Goal: Participate in discussion: Engage in conversation with other users on a specific topic

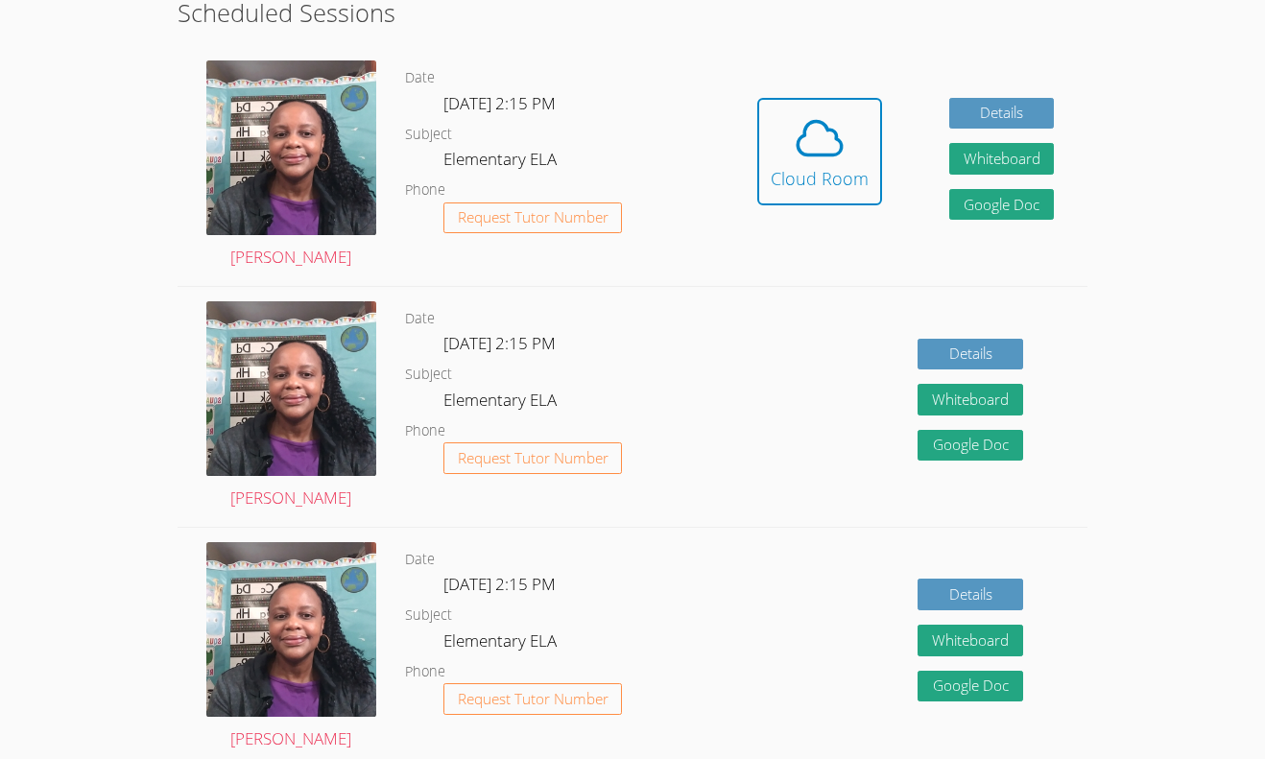
scroll to position [559, 0]
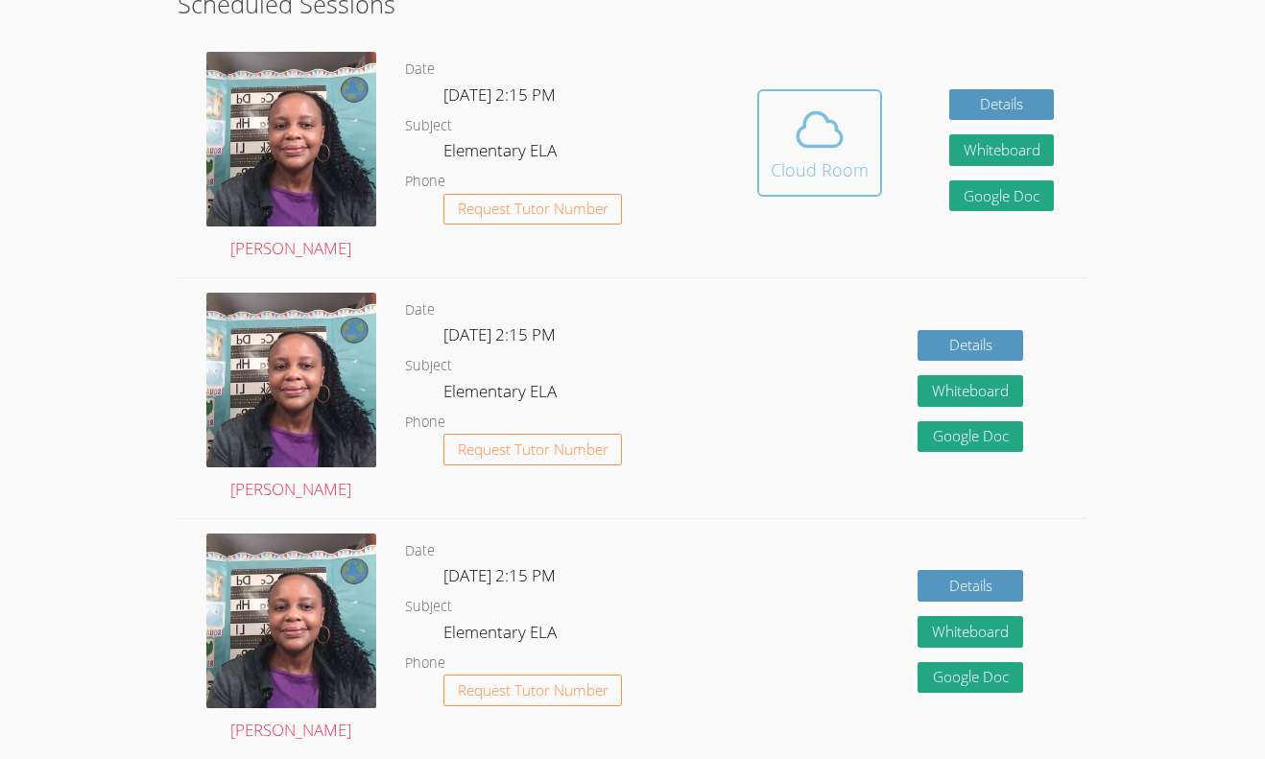
click at [809, 175] on div "Cloud Room" at bounding box center [819, 169] width 98 height 27
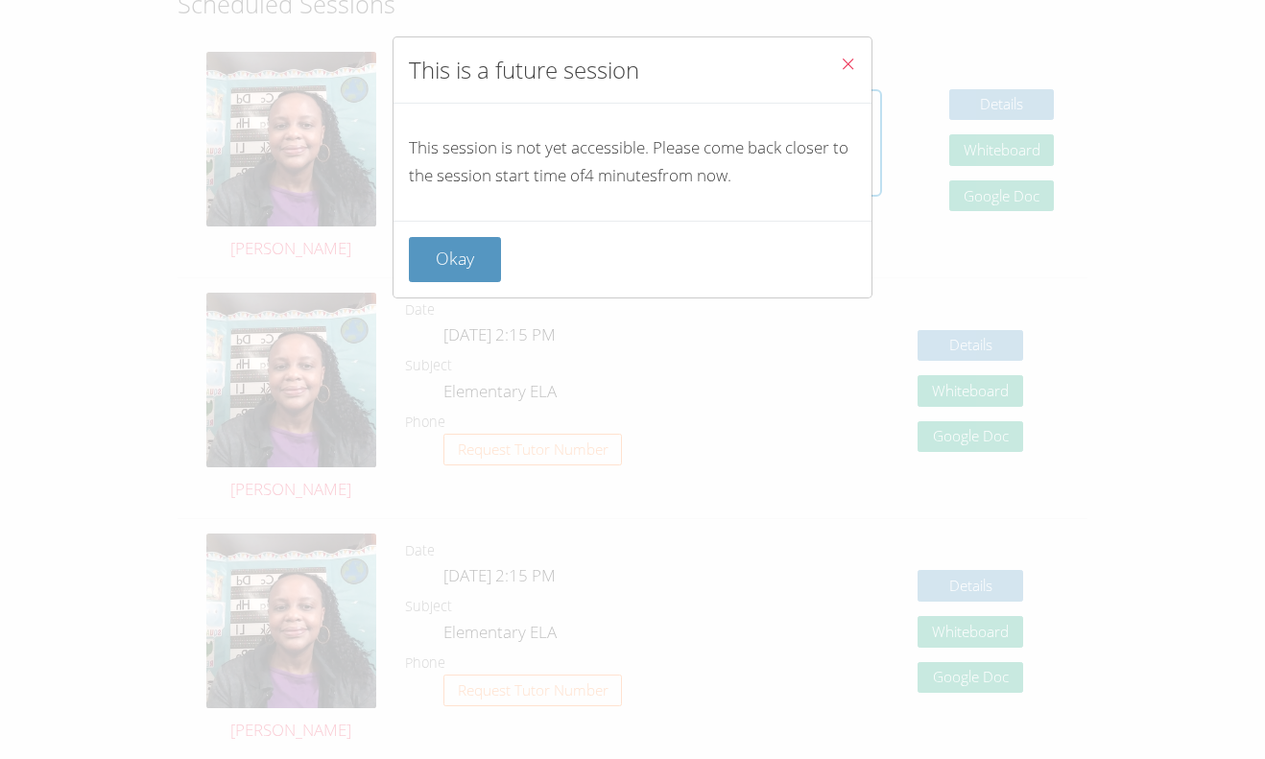
click at [837, 60] on button "Close" at bounding box center [847, 66] width 47 height 59
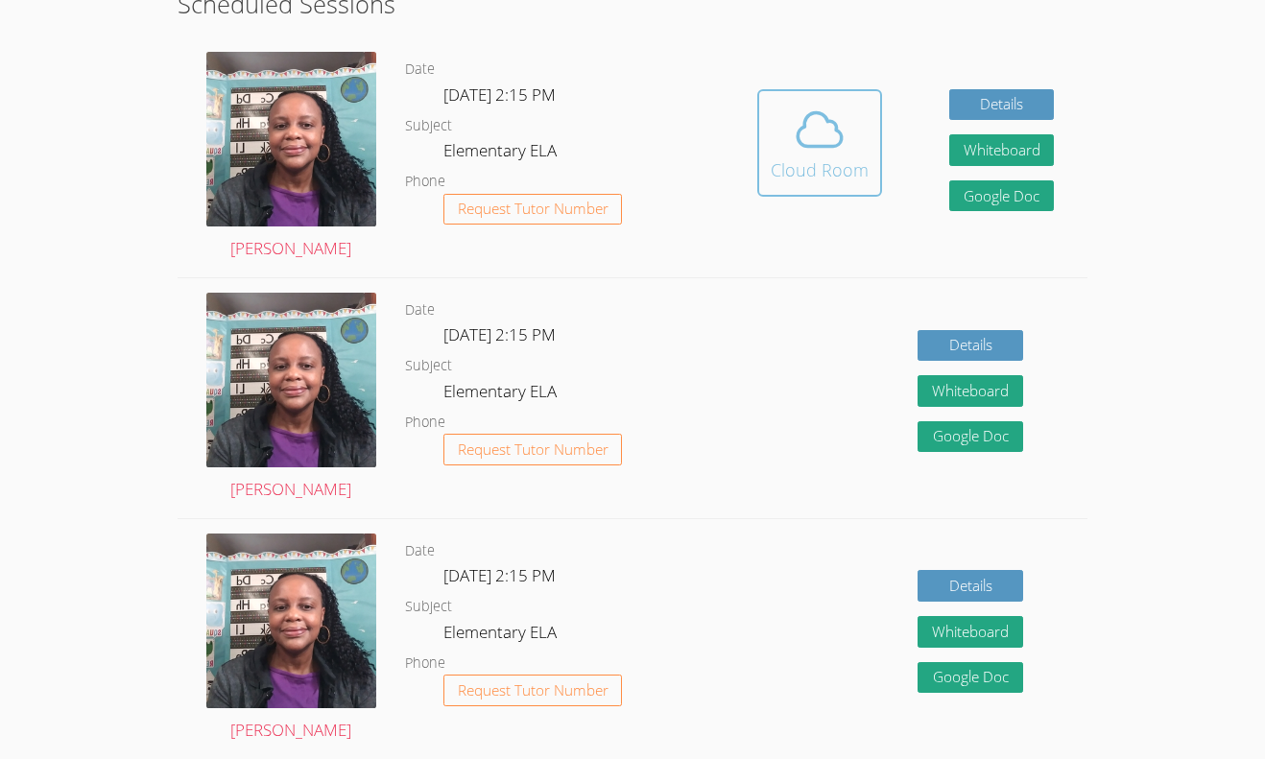
click at [819, 100] on button "Cloud Room" at bounding box center [819, 142] width 125 height 107
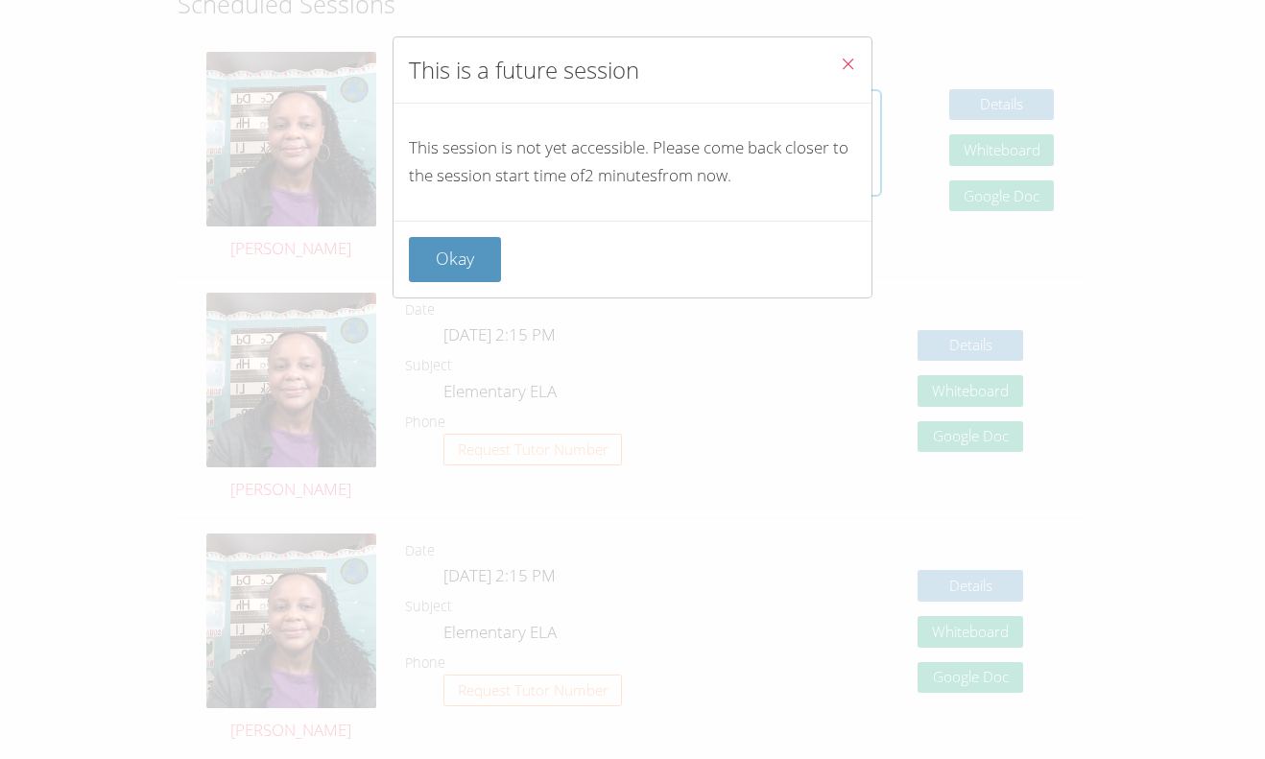
click at [835, 44] on button "Close" at bounding box center [847, 66] width 47 height 59
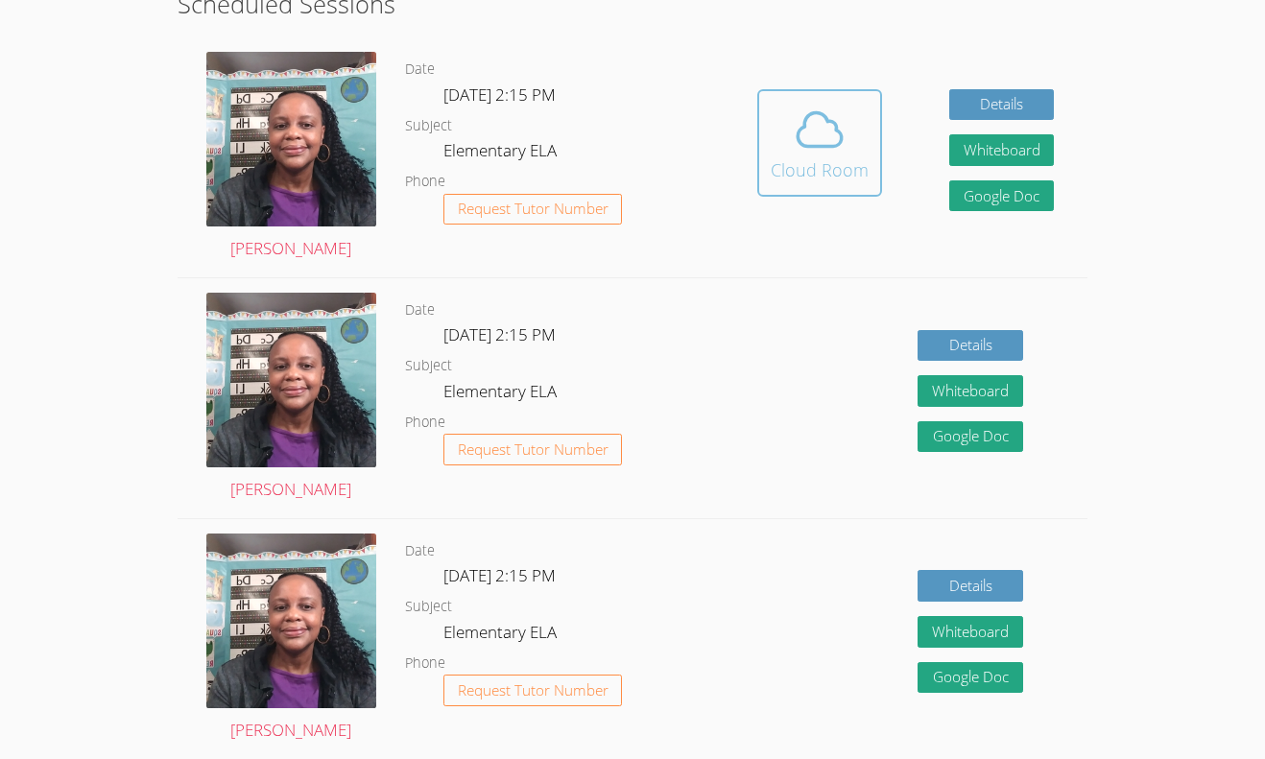
click at [854, 144] on span at bounding box center [819, 130] width 98 height 54
click at [853, 120] on span at bounding box center [819, 130] width 98 height 54
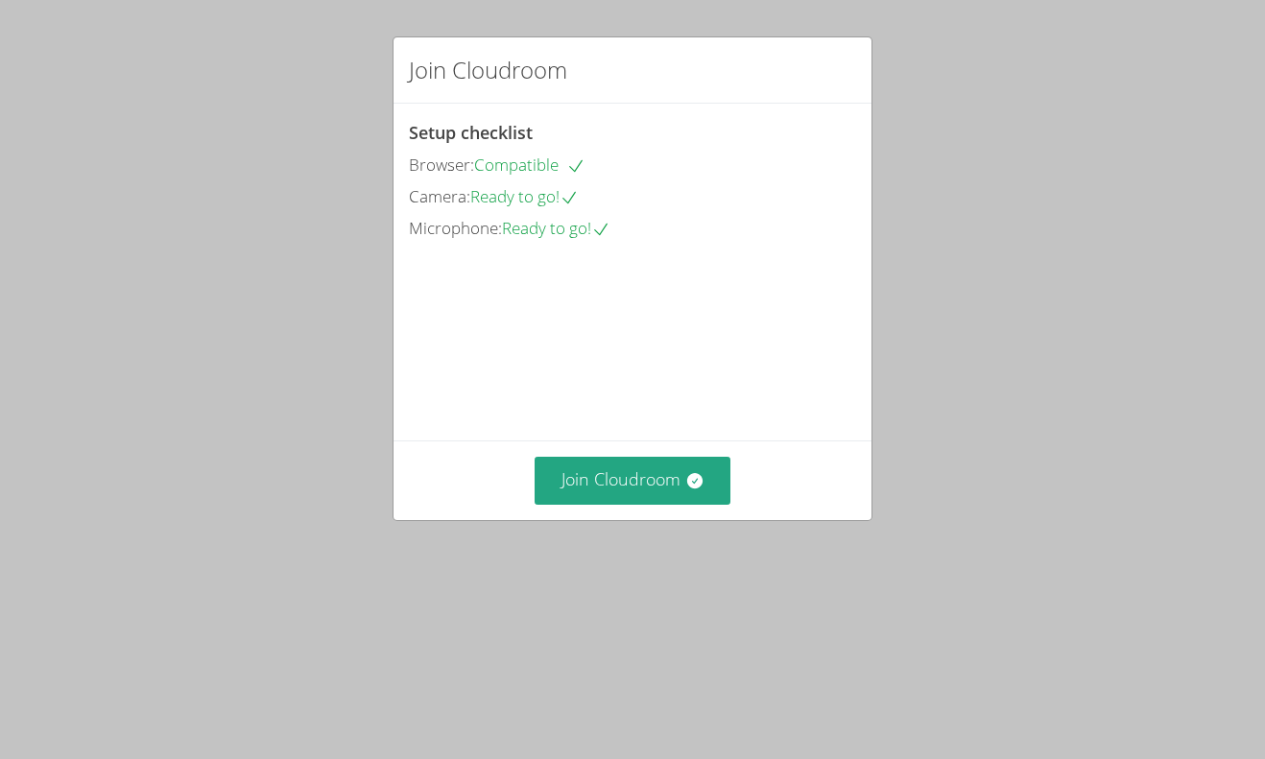
click at [697, 402] on video at bounding box center [553, 330] width 288 height 144
click at [668, 504] on button "Join Cloudroom" at bounding box center [632, 480] width 197 height 47
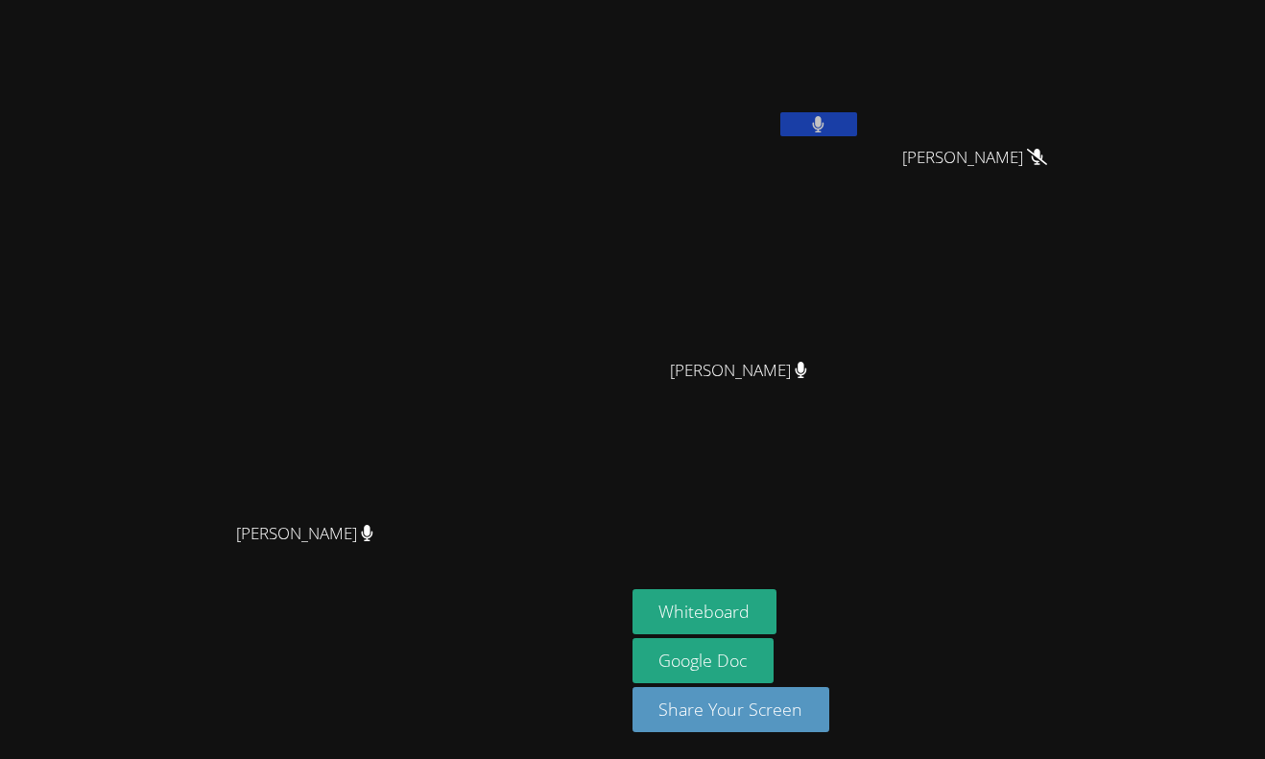
click at [857, 117] on button at bounding box center [818, 124] width 77 height 24
click at [857, 122] on button at bounding box center [818, 124] width 77 height 24
click at [456, 337] on video at bounding box center [312, 341] width 288 height 343
click at [408, 483] on video at bounding box center [312, 341] width 288 height 343
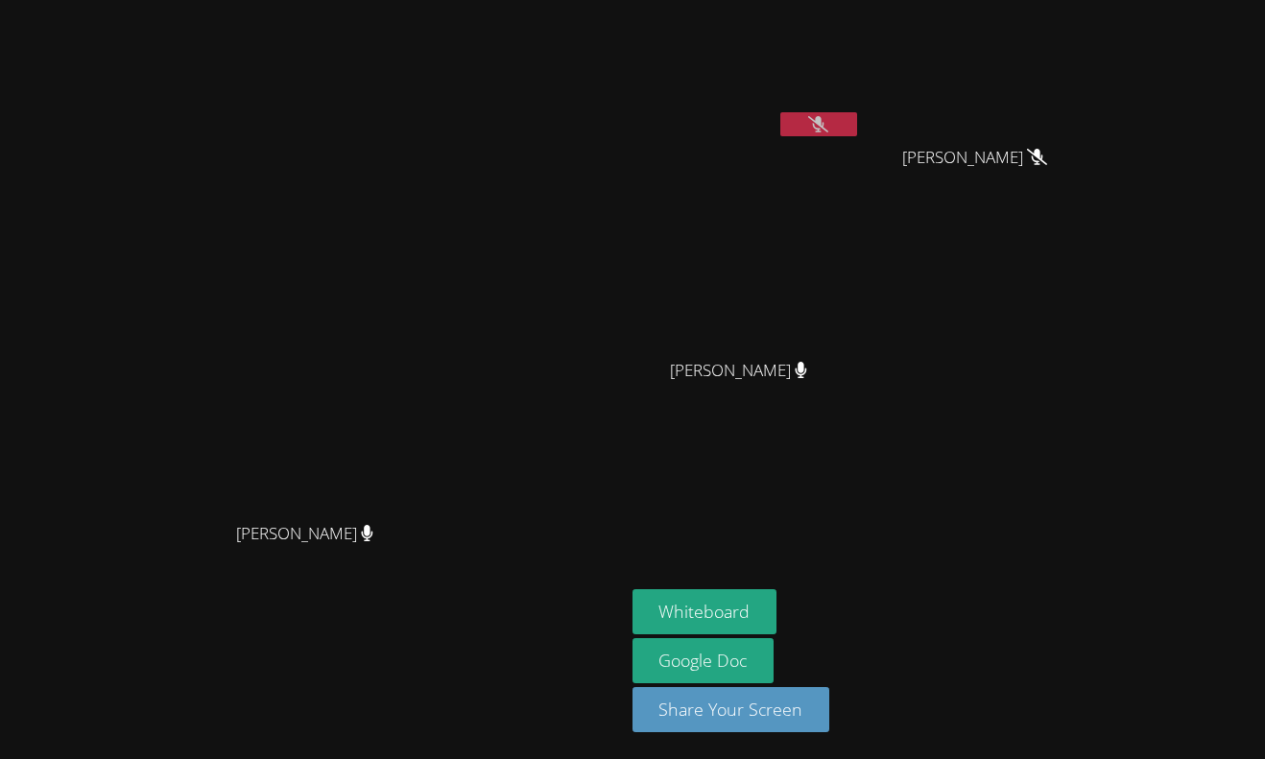
click at [408, 483] on video at bounding box center [312, 341] width 288 height 343
click at [537, 588] on div "[PERSON_NAME]" at bounding box center [312, 550] width 609 height 77
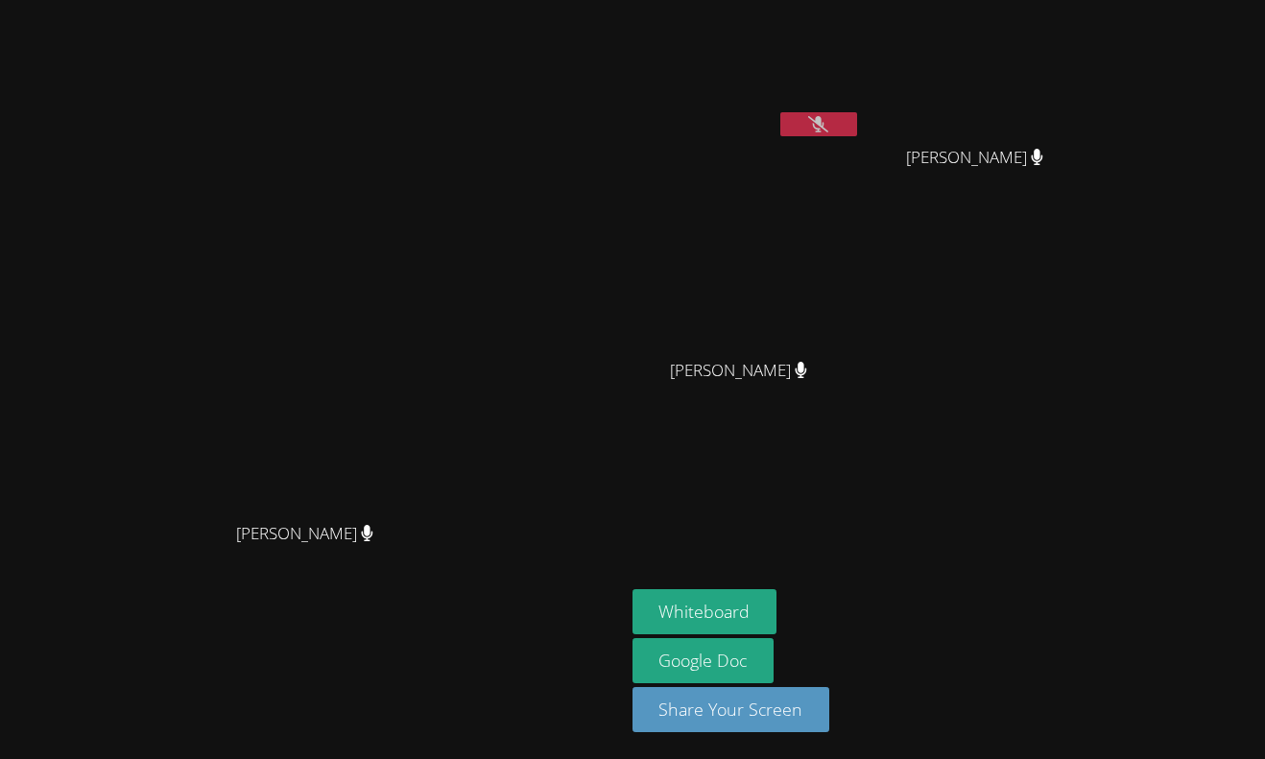
click at [857, 115] on button at bounding box center [818, 124] width 77 height 24
click at [777, 601] on button "Whiteboard" at bounding box center [704, 611] width 145 height 45
click at [456, 376] on video at bounding box center [312, 341] width 288 height 343
click at [337, 467] on video at bounding box center [312, 341] width 288 height 343
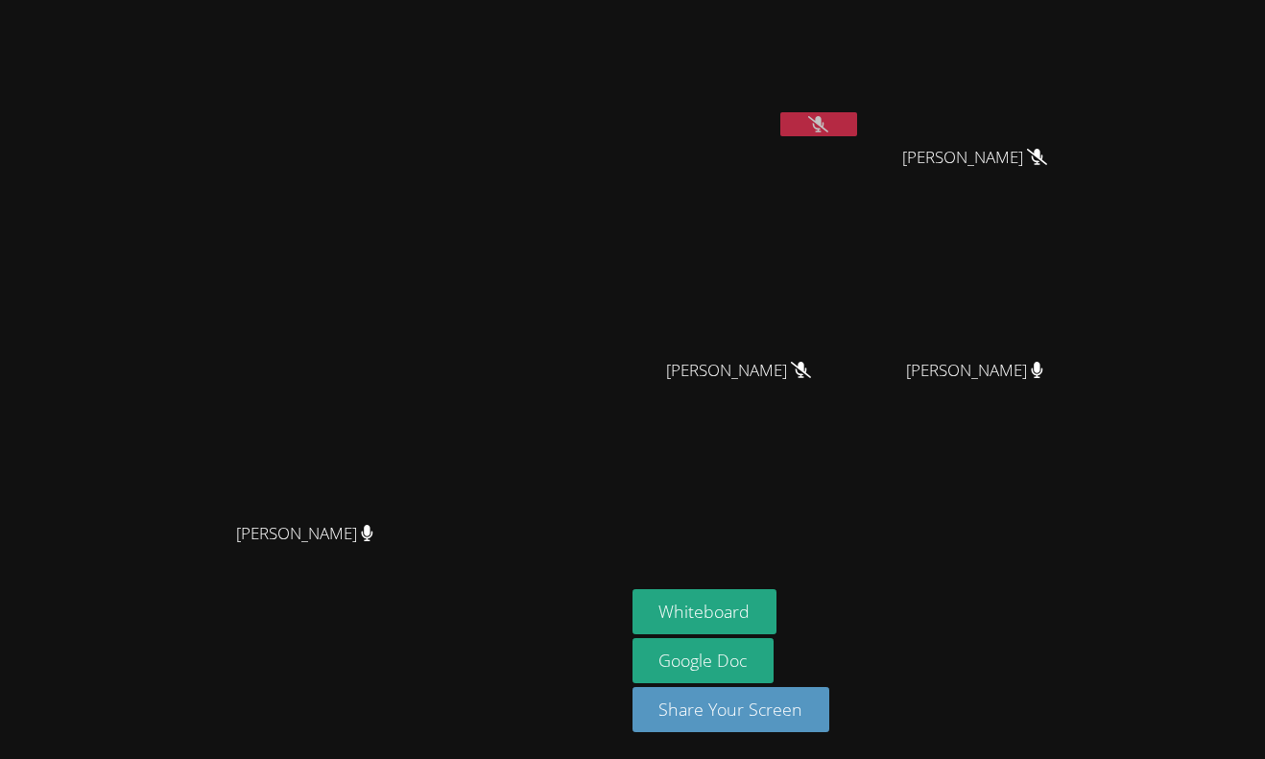
click at [337, 467] on video at bounding box center [312, 341] width 288 height 343
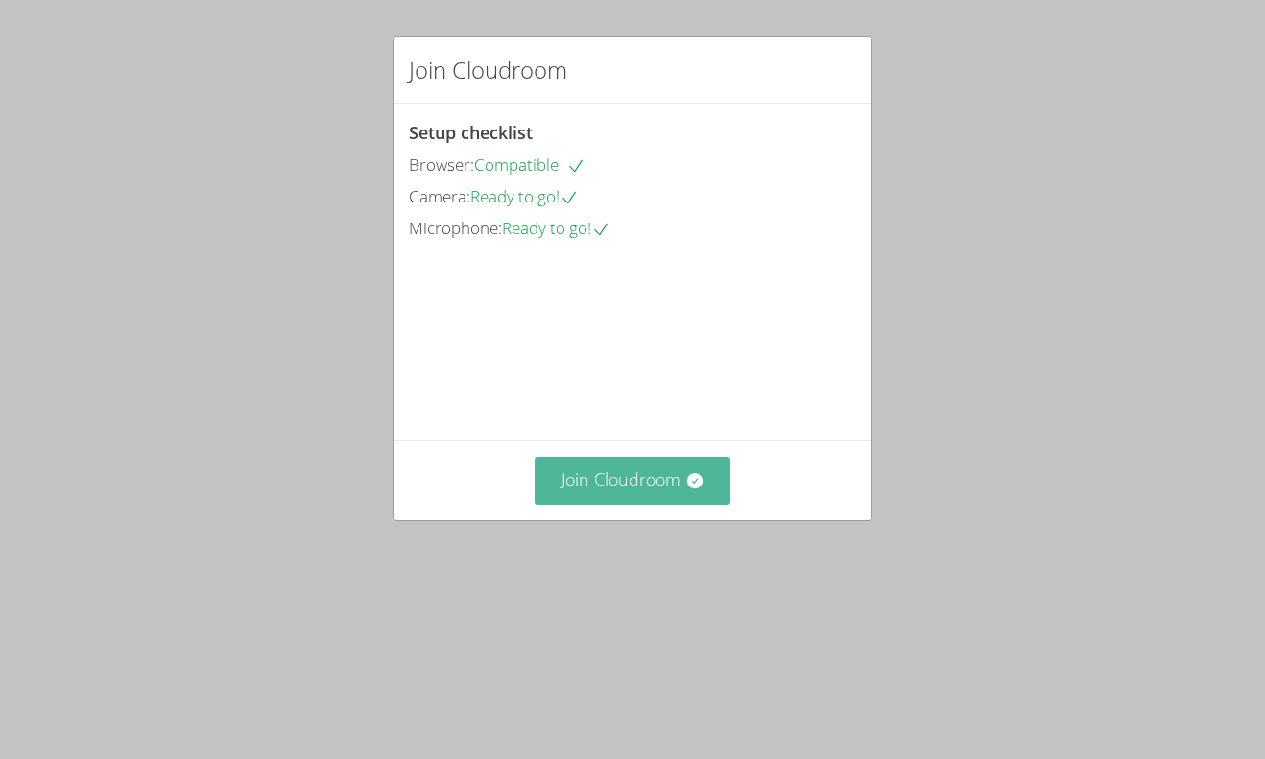
click at [664, 504] on button "Join Cloudroom" at bounding box center [632, 480] width 197 height 47
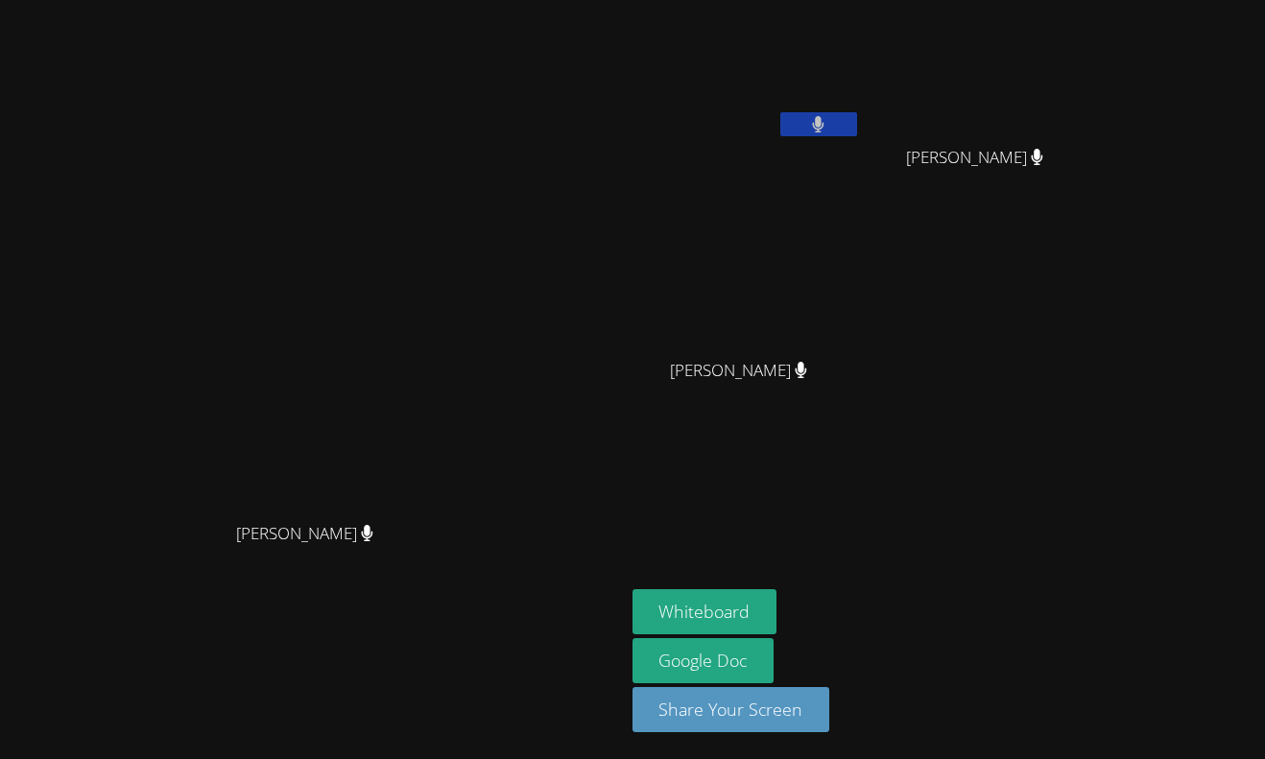
click at [456, 242] on video at bounding box center [312, 341] width 288 height 343
click at [63, 20] on div "Nneka Dibia Nneka Dibia" at bounding box center [312, 380] width 609 height 744
click at [850, 457] on aside "Rachel Le Aaliyah Venegas Aaliyah Venegas Huynh Nguyen Huynh Nguyen Jasmine Van…" at bounding box center [865, 379] width 480 height 759
click at [857, 120] on button at bounding box center [818, 124] width 77 height 24
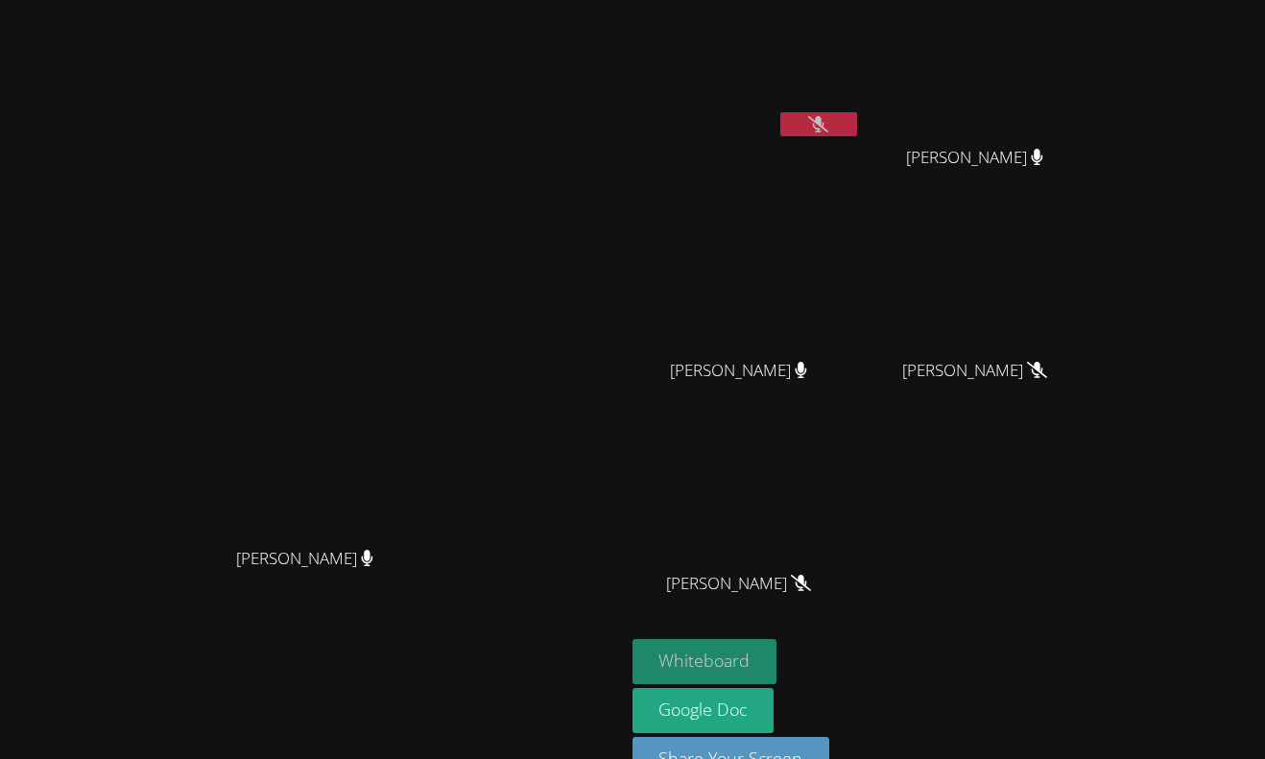
click at [777, 651] on button "Whiteboard" at bounding box center [704, 661] width 145 height 45
click at [777, 666] on button "Whiteboard" at bounding box center [704, 661] width 145 height 45
click at [777, 658] on button "Whiteboard" at bounding box center [704, 661] width 145 height 45
click at [777, 654] on button "Whiteboard" at bounding box center [704, 661] width 145 height 45
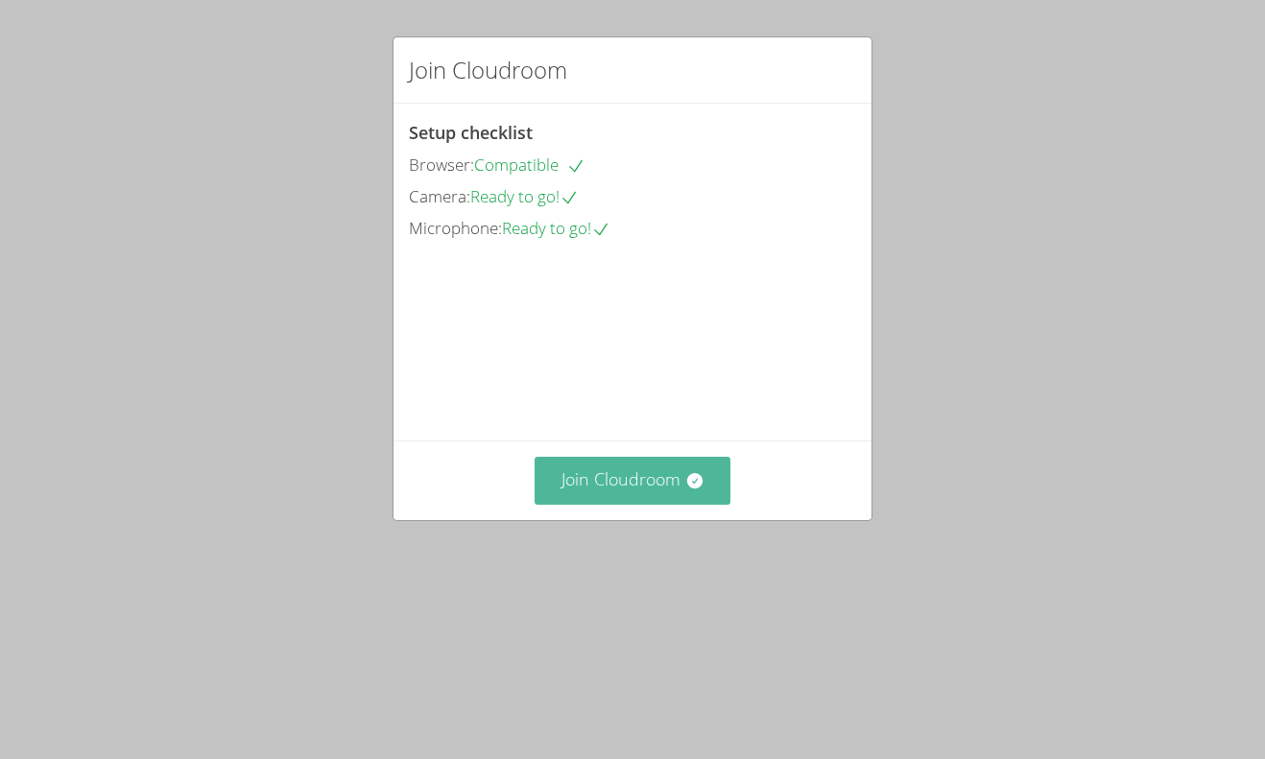
click at [625, 504] on button "Join Cloudroom" at bounding box center [632, 480] width 197 height 47
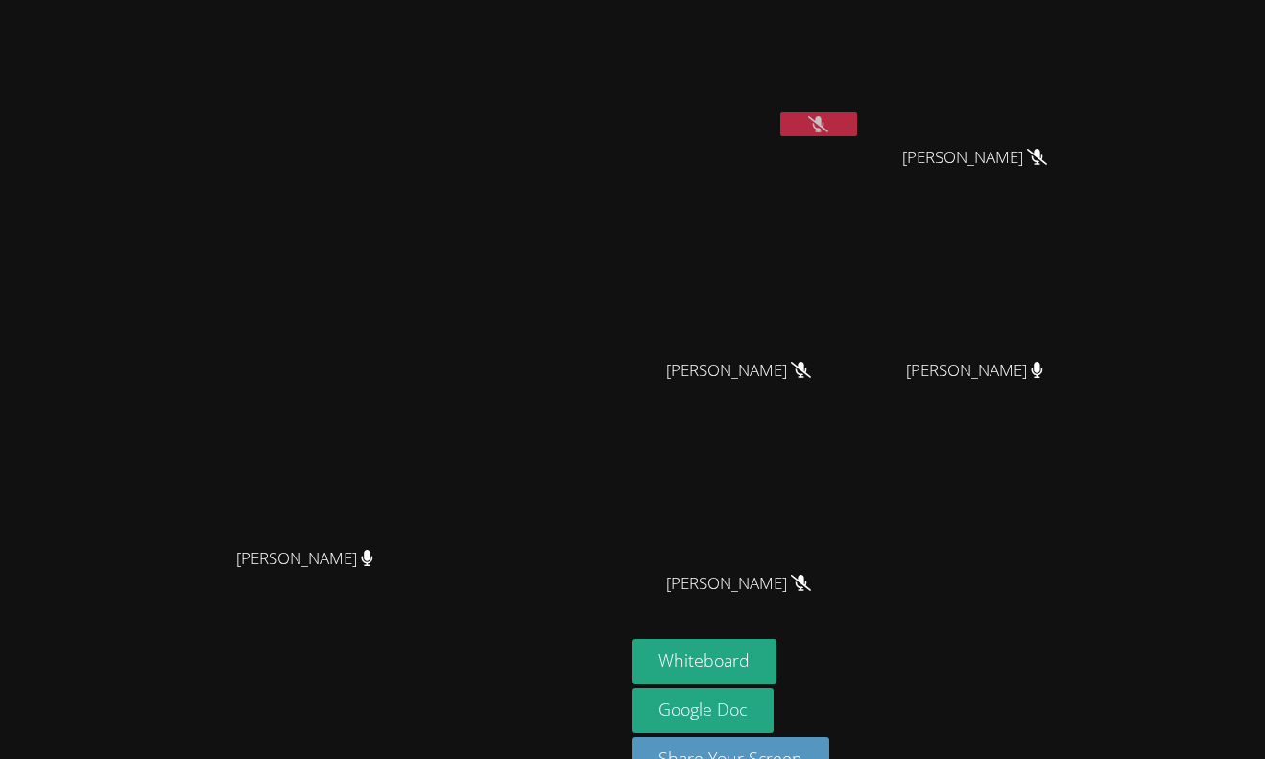
click at [558, 55] on div "Nneka Dibia Nneka Dibia" at bounding box center [312, 404] width 609 height 793
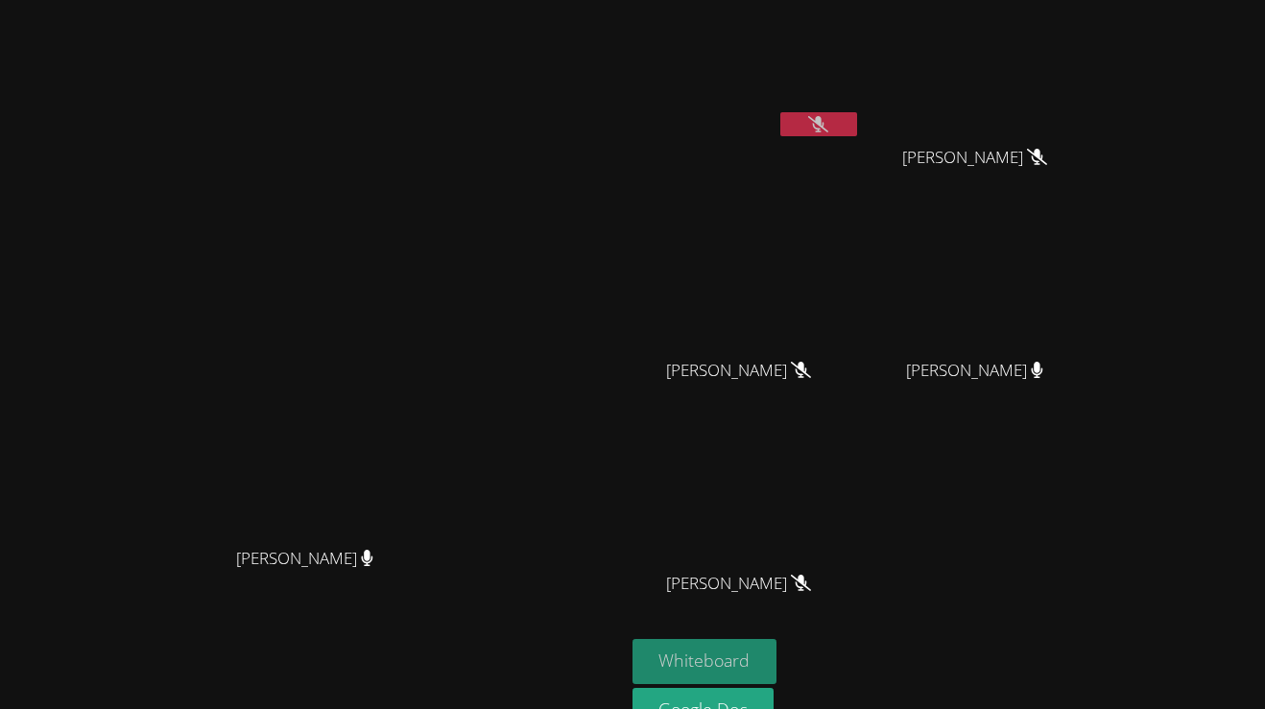
click at [777, 650] on button "Whiteboard" at bounding box center [704, 661] width 145 height 45
click at [828, 130] on icon at bounding box center [818, 124] width 20 height 16
click at [824, 125] on icon at bounding box center [819, 124] width 12 height 16
click at [828, 130] on icon at bounding box center [818, 124] width 20 height 16
click at [824, 118] on icon at bounding box center [819, 124] width 12 height 16
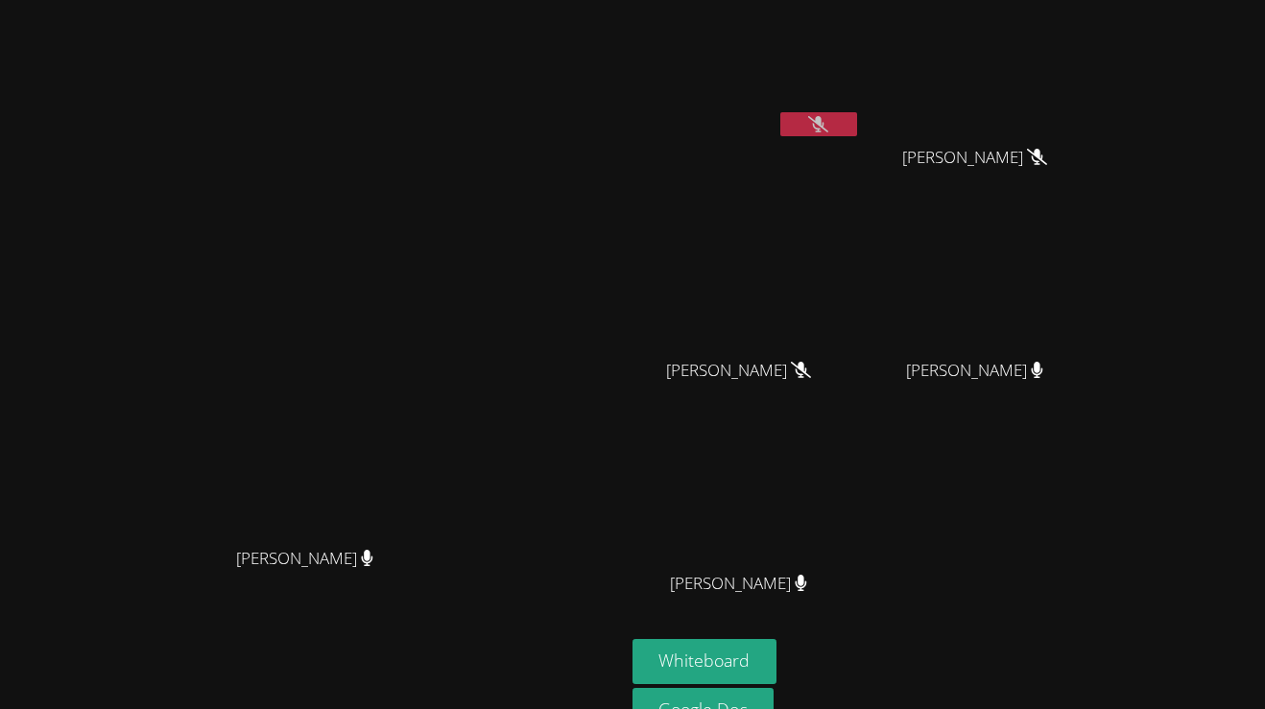
click at [828, 117] on icon at bounding box center [818, 124] width 20 height 16
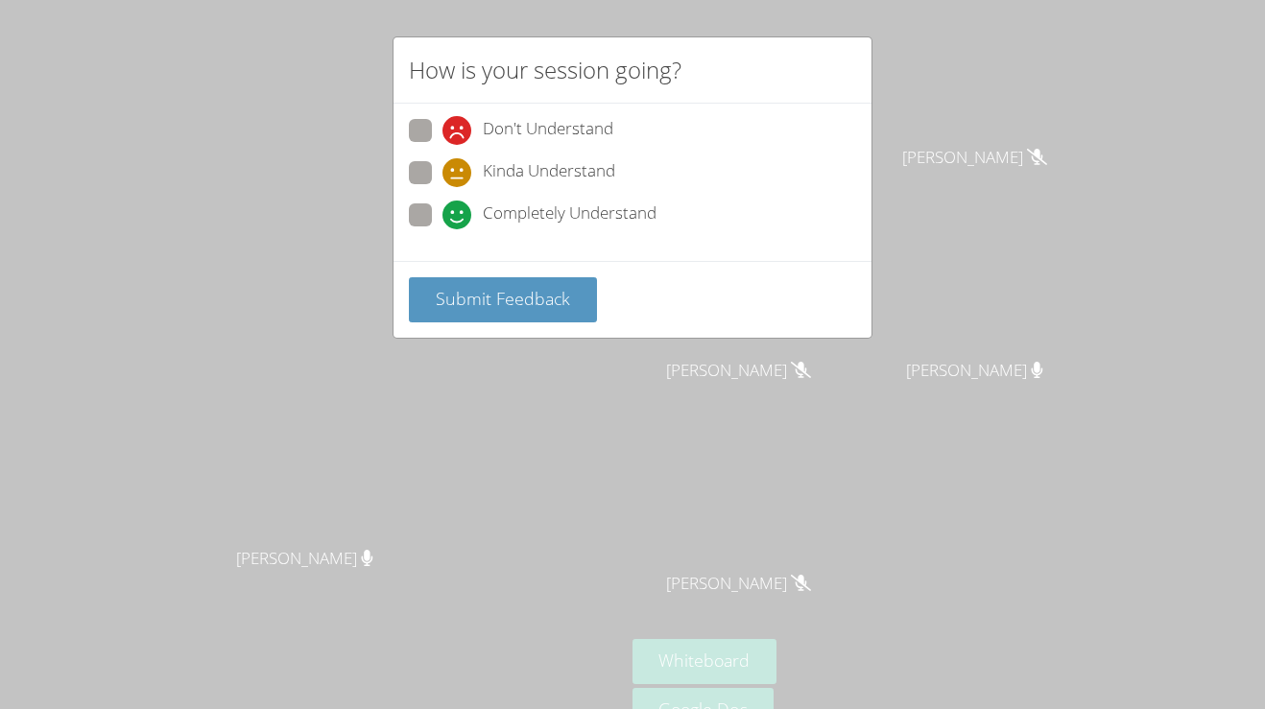
click at [442, 229] on span at bounding box center [442, 229] width 0 height 0
click at [442, 208] on input "Completely Understand" at bounding box center [450, 211] width 16 height 16
radio input "true"
click at [482, 314] on button "Submit Feedback" at bounding box center [503, 299] width 188 height 45
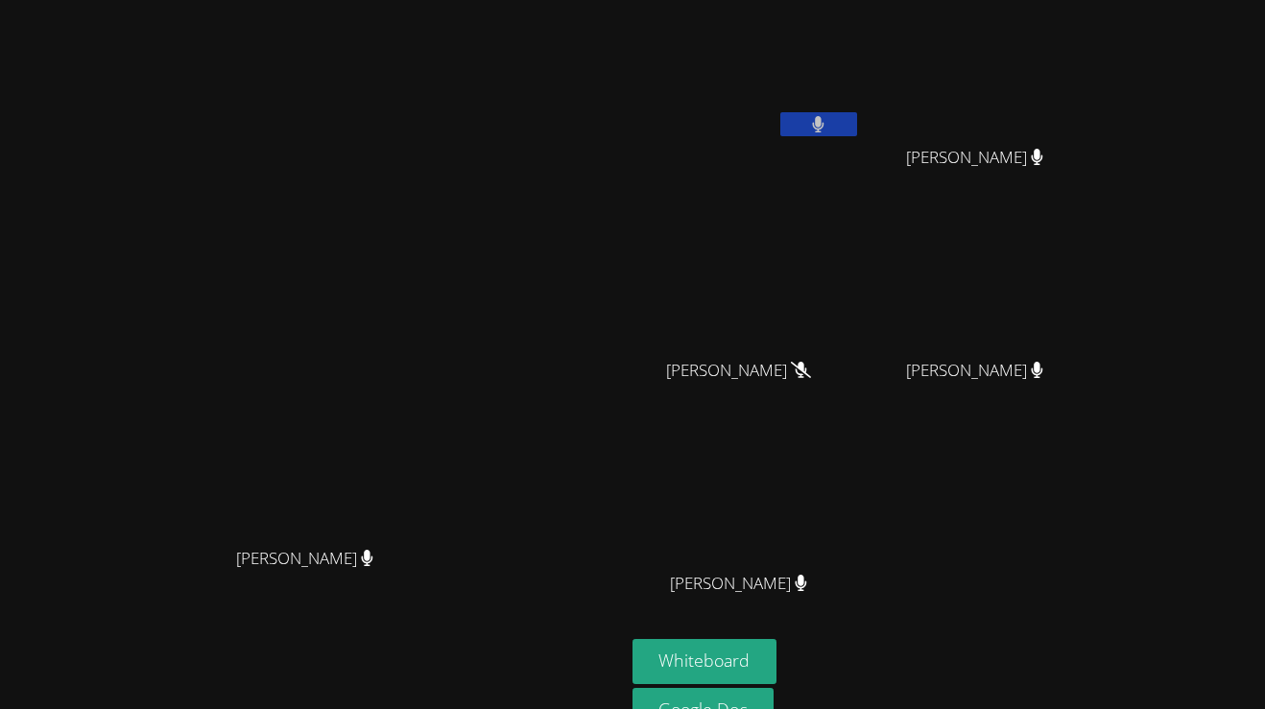
scroll to position [100, 0]
